Goal: Task Accomplishment & Management: Manage account settings

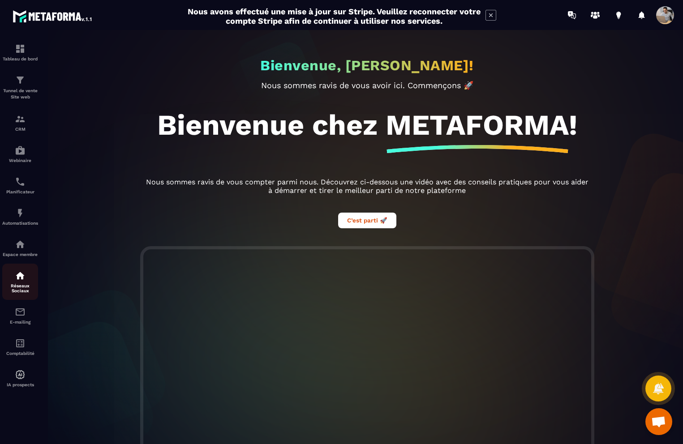
click at [21, 287] on p "Réseaux Sociaux" at bounding box center [20, 288] width 36 height 10
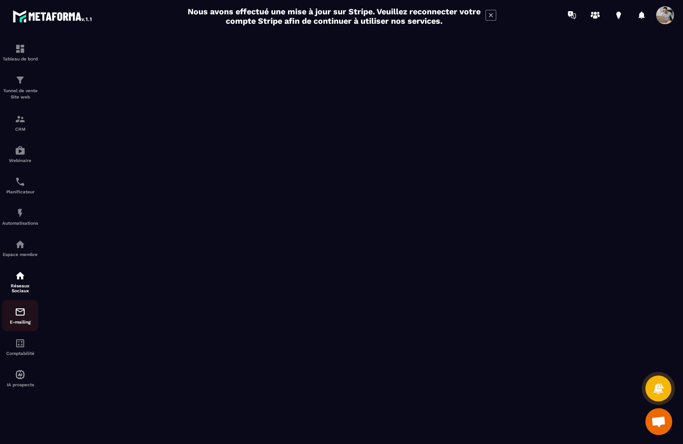
click at [21, 321] on div "E-mailing" at bounding box center [20, 316] width 36 height 18
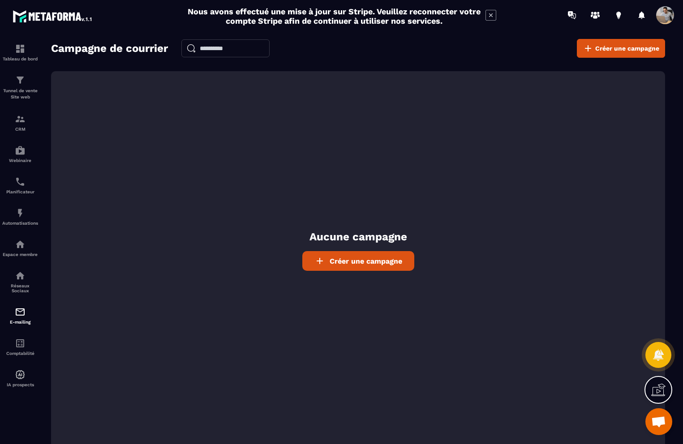
click at [661, 11] on span at bounding box center [665, 15] width 18 height 18
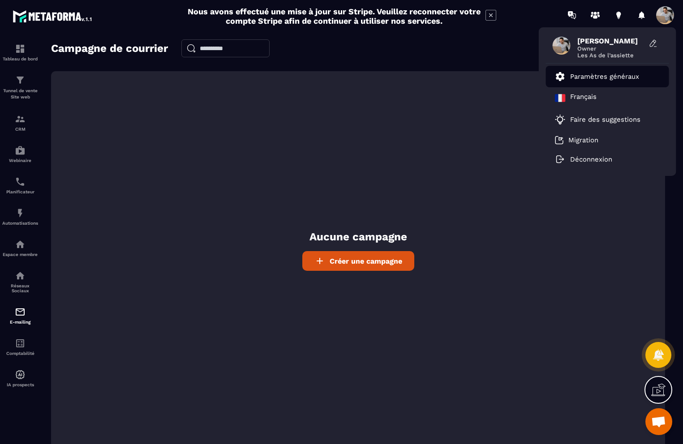
click at [612, 71] on link "Paramètres généraux" at bounding box center [597, 76] width 84 height 11
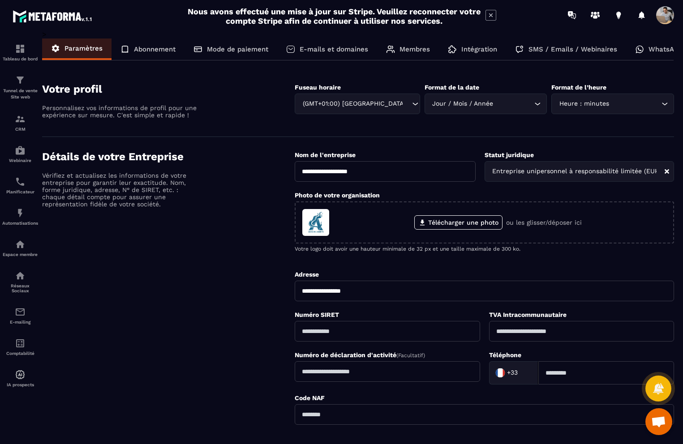
click at [547, 49] on p "SMS / Emails / Webinaires" at bounding box center [572, 49] width 89 height 8
